Goal: Navigation & Orientation: Understand site structure

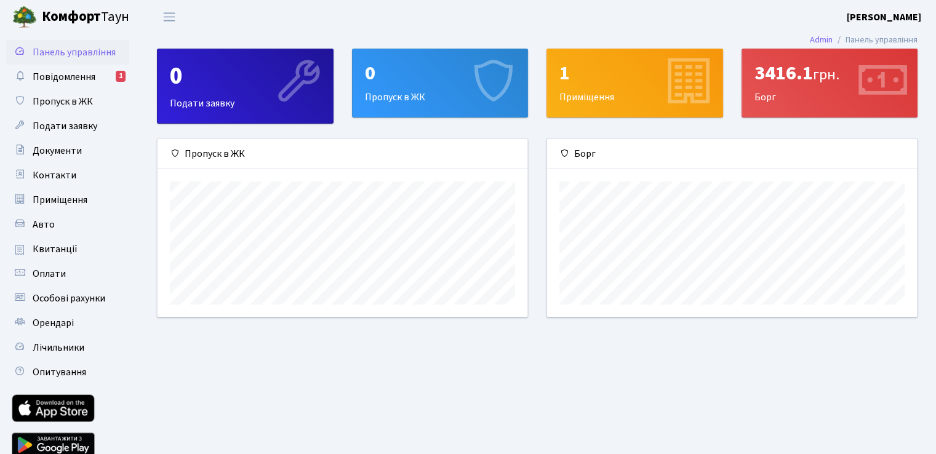
scroll to position [177, 369]
click at [69, 75] on span "Повідомлення" at bounding box center [64, 77] width 63 height 14
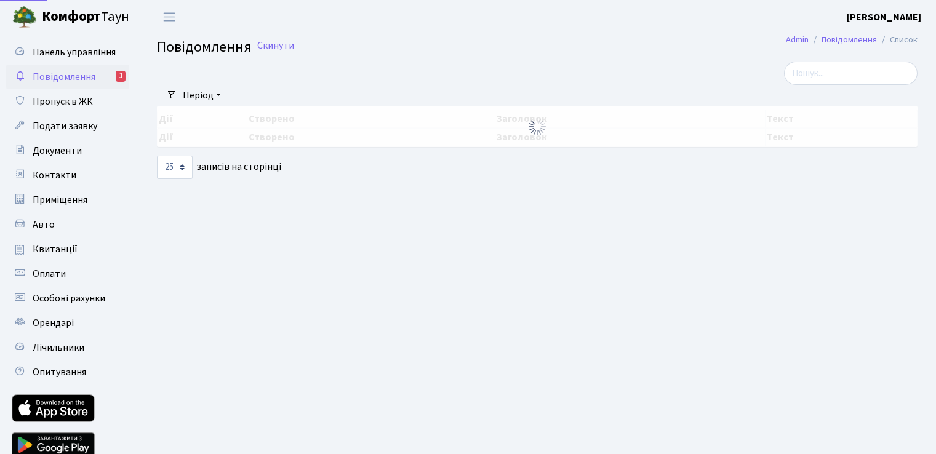
select select "25"
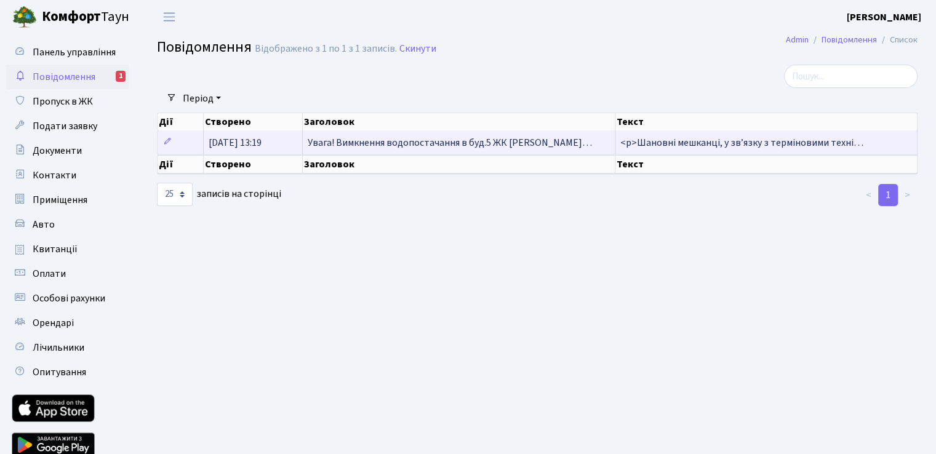
click at [436, 143] on span "Увага! Вимкнення водопостачання в буд.5 ЖК Діброва…" at bounding box center [450, 143] width 284 height 14
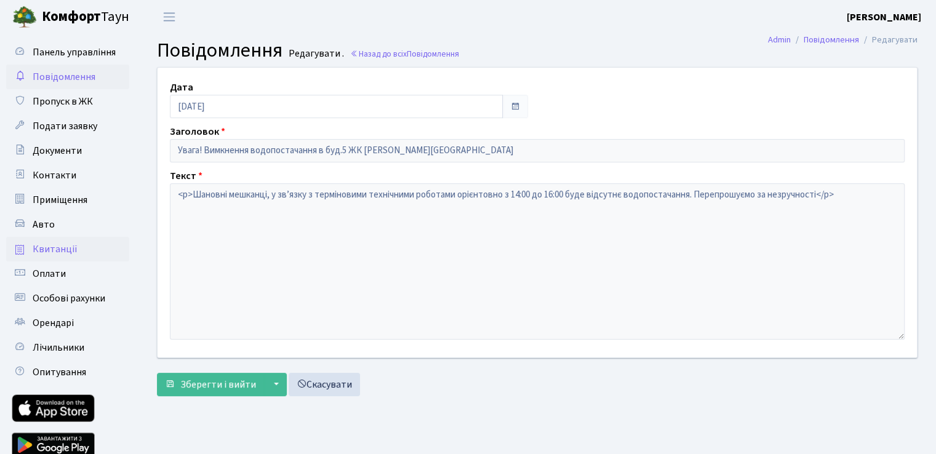
click at [75, 249] on link "Квитанції" at bounding box center [67, 249] width 123 height 25
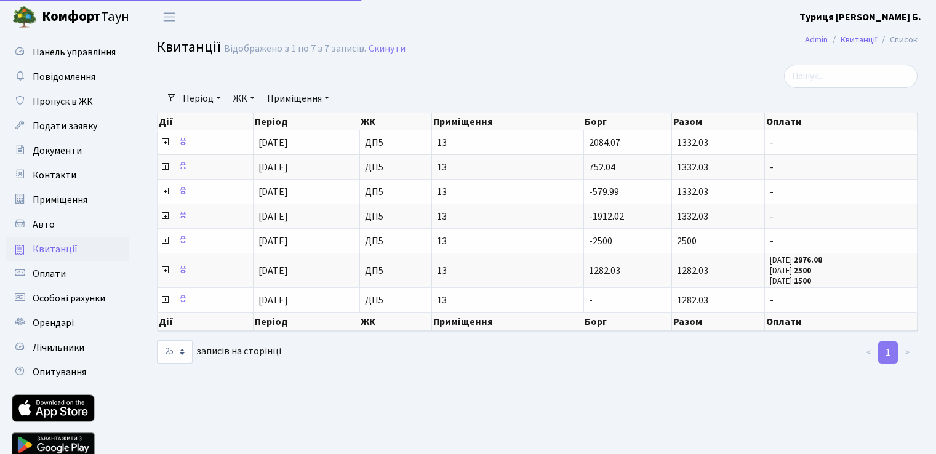
select select "25"
click at [87, 301] on span "Особові рахунки" at bounding box center [69, 299] width 73 height 14
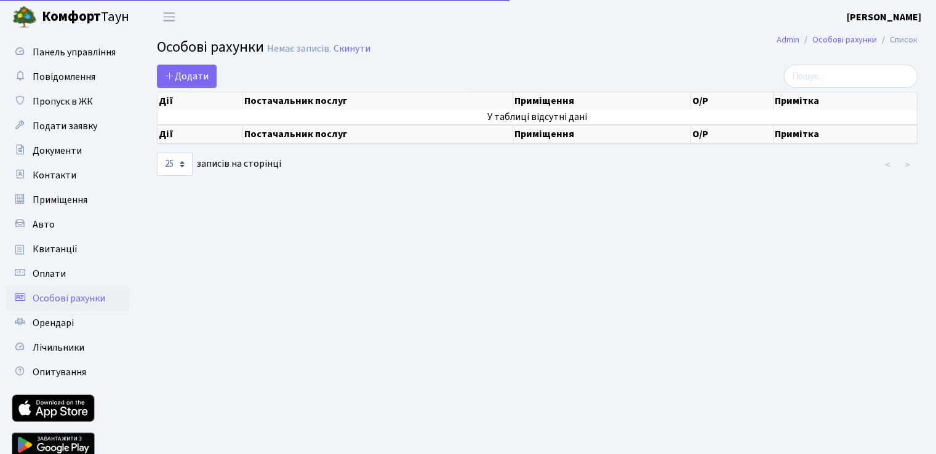
select select "25"
click at [74, 273] on link "Оплати" at bounding box center [67, 274] width 123 height 25
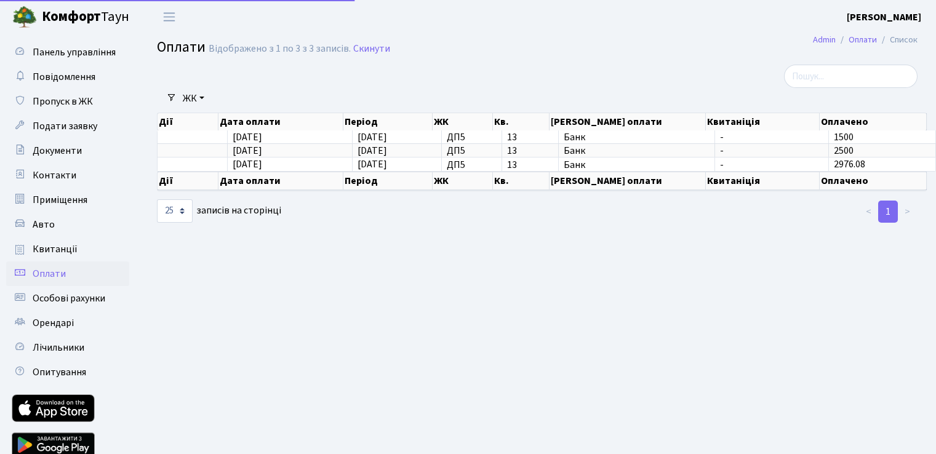
select select "25"
click at [85, 60] on link "Панель управління" at bounding box center [67, 52] width 123 height 25
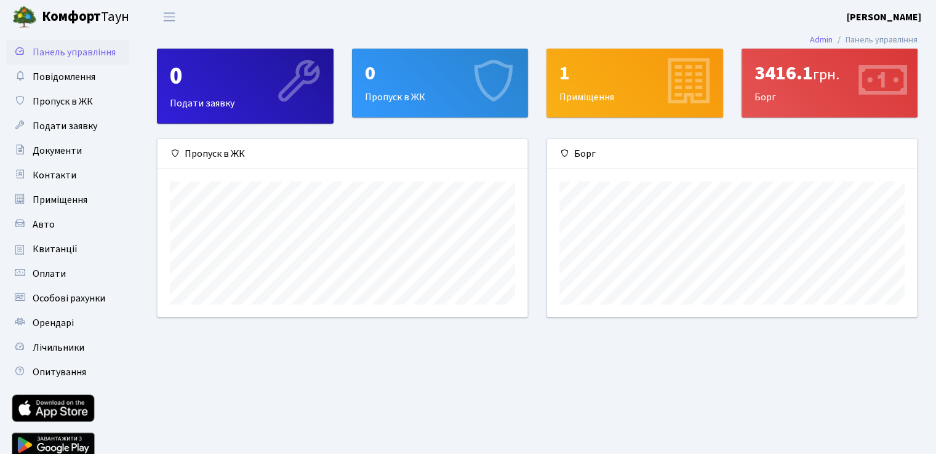
scroll to position [177, 369]
click at [794, 92] on div "3416.1 грн. [GEOGRAPHIC_DATA]" at bounding box center [829, 83] width 175 height 68
click at [872, 86] on icon at bounding box center [881, 83] width 58 height 58
click at [887, 79] on icon at bounding box center [881, 83] width 58 height 58
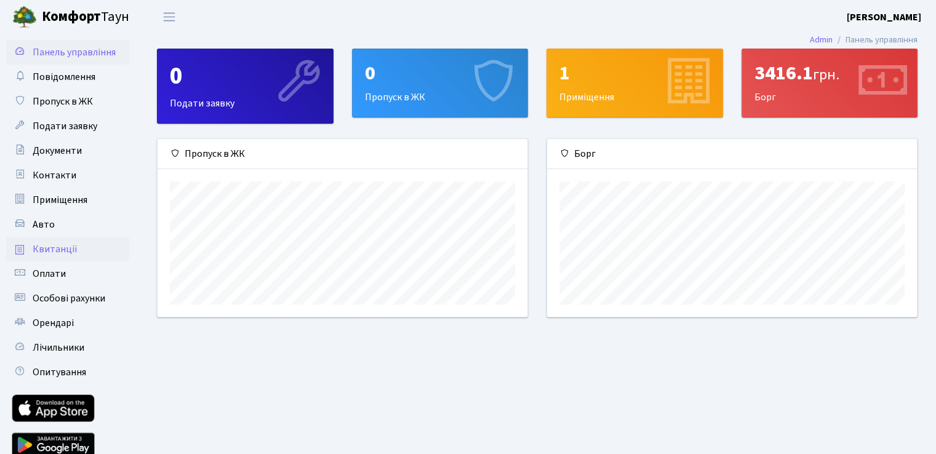
click at [63, 247] on span "Квитанції" at bounding box center [55, 249] width 45 height 14
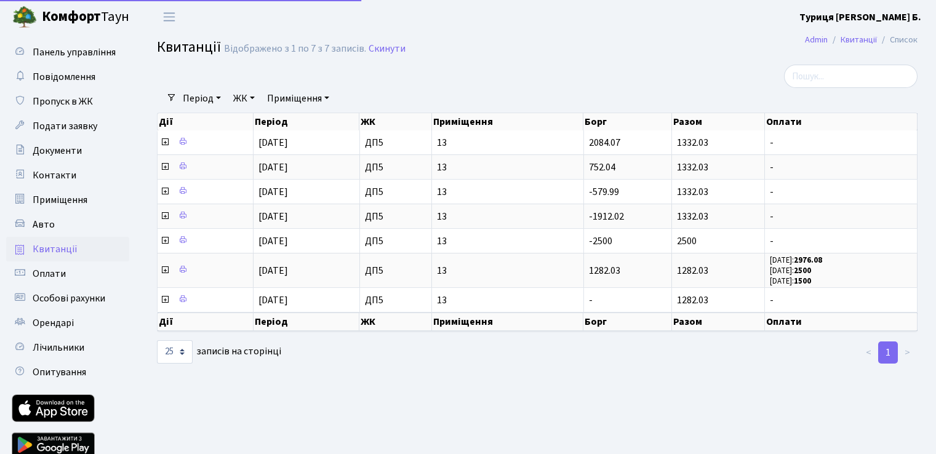
select select "25"
